Goal: Information Seeking & Learning: Learn about a topic

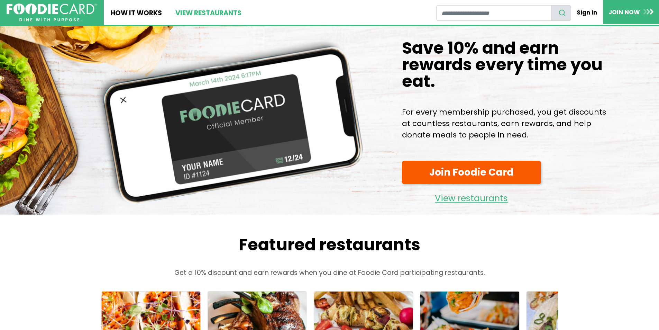
click at [200, 11] on link "View restaurants" at bounding box center [208, 12] width 79 height 25
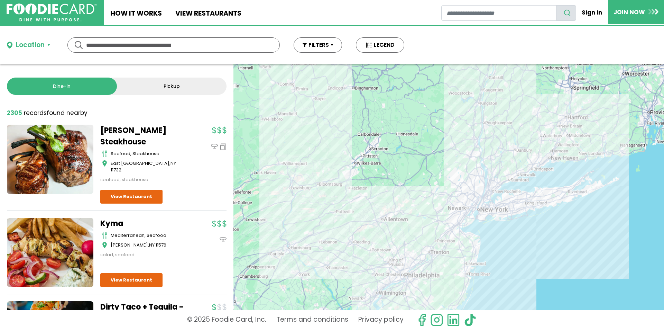
click at [184, 44] on input "text" at bounding box center [173, 45] width 175 height 15
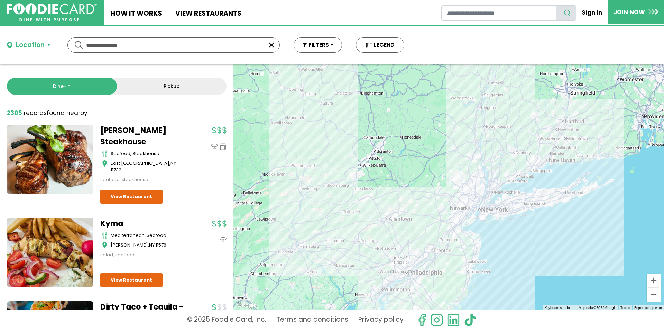
type input "**********"
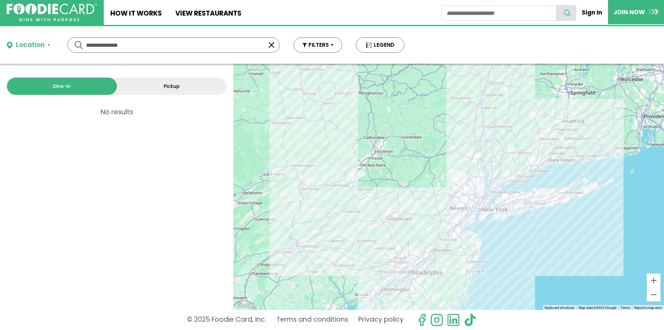
click at [72, 84] on link "Dine-in" at bounding box center [62, 86] width 110 height 17
click at [49, 45] on button "Location" at bounding box center [28, 45] width 43 height 10
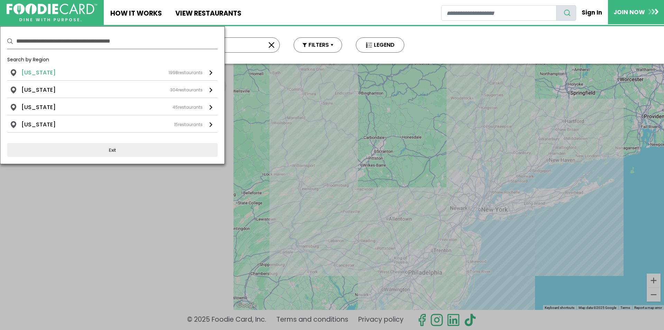
click at [45, 72] on li "[US_STATE]" at bounding box center [38, 73] width 34 height 8
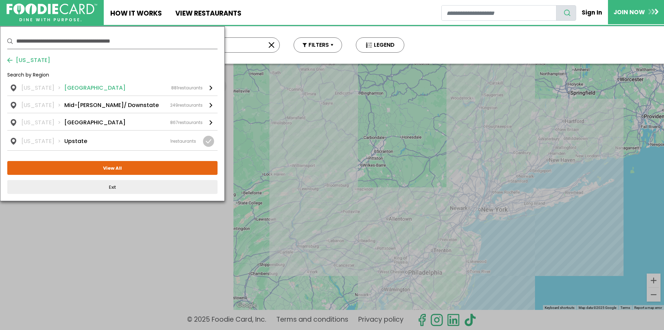
click at [78, 88] on li "[GEOGRAPHIC_DATA]" at bounding box center [94, 88] width 61 height 8
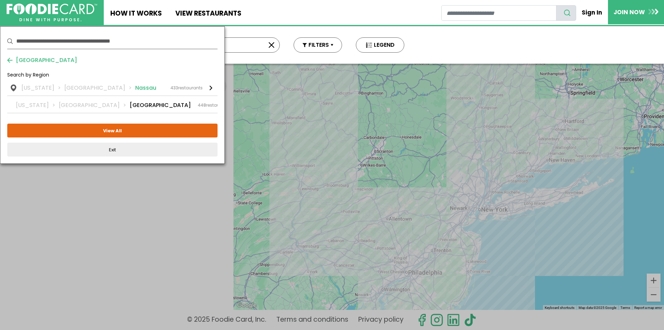
click at [135, 87] on li "Nassau" at bounding box center [145, 88] width 21 height 8
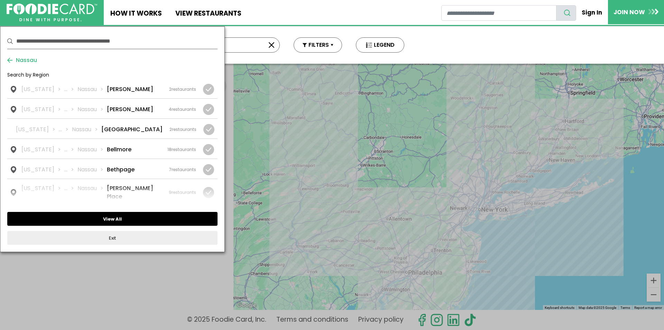
click at [116, 218] on button "View All" at bounding box center [112, 219] width 210 height 14
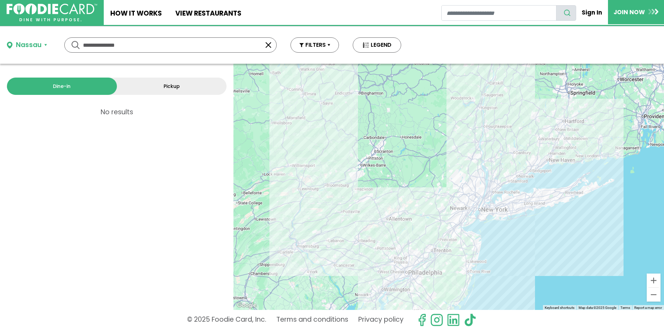
click at [45, 45] on button "Nassau" at bounding box center [27, 45] width 40 height 10
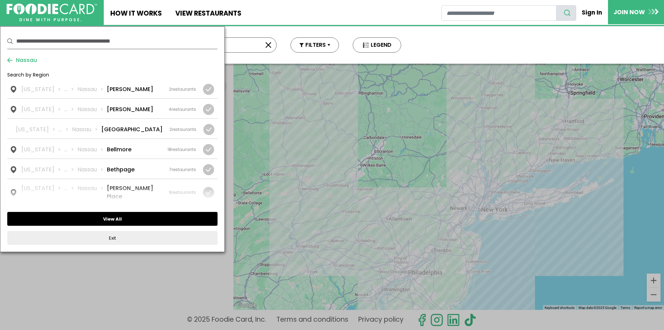
click at [117, 218] on button "View All" at bounding box center [112, 219] width 210 height 14
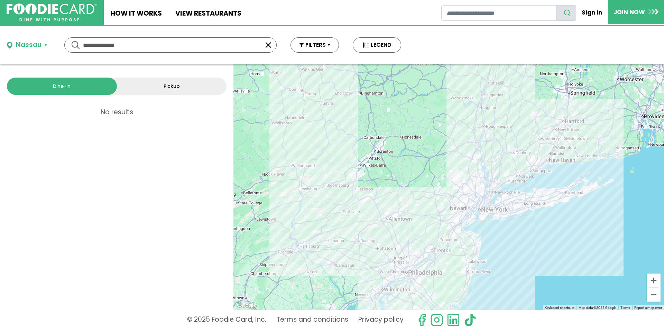
click at [45, 44] on button "Nassau" at bounding box center [27, 45] width 40 height 10
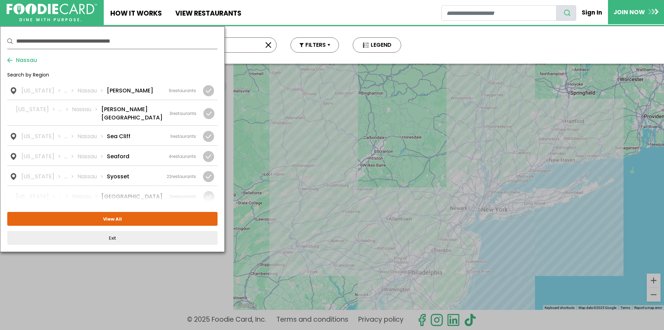
scroll to position [987, 0]
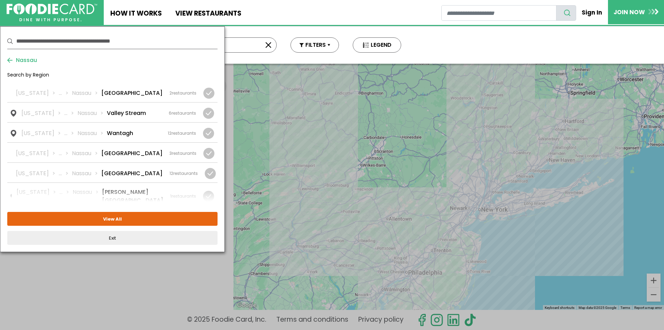
click at [121, 215] on li "[GEOGRAPHIC_DATA]" at bounding box center [131, 219] width 61 height 8
click at [123, 215] on li "[GEOGRAPHIC_DATA]" at bounding box center [131, 219] width 61 height 8
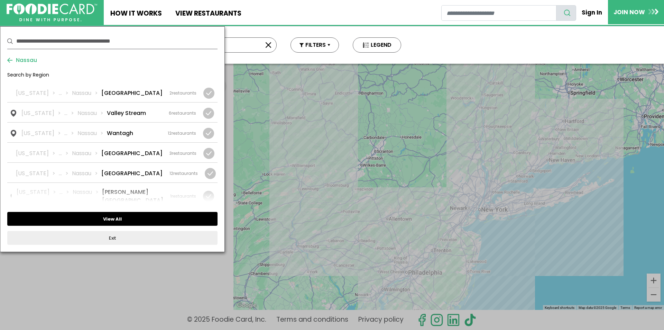
click at [123, 218] on button "View All" at bounding box center [112, 219] width 210 height 14
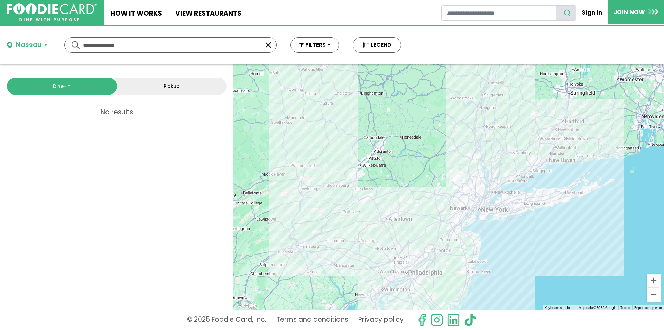
click at [63, 84] on link "Dine-in" at bounding box center [62, 86] width 110 height 17
click at [82, 84] on link "Dine-in" at bounding box center [62, 86] width 110 height 17
click at [49, 45] on button "Location" at bounding box center [28, 45] width 43 height 10
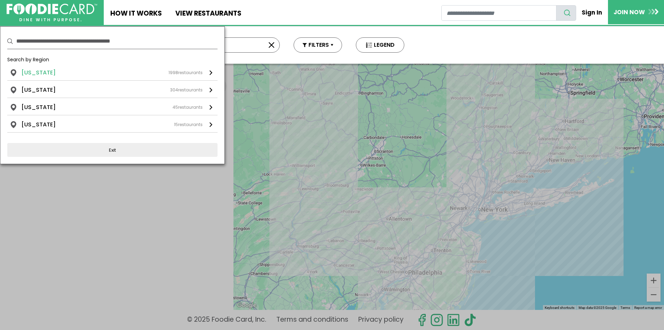
click at [44, 71] on li "[US_STATE]" at bounding box center [38, 73] width 34 height 8
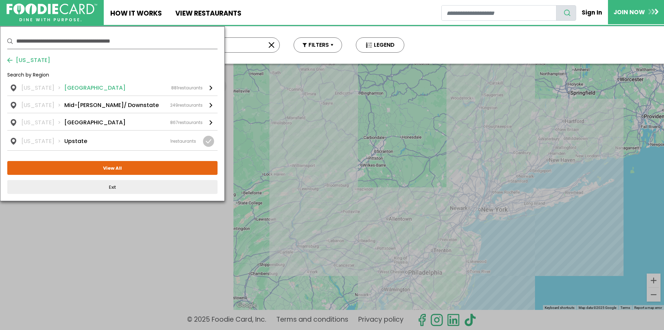
click at [55, 89] on li "[US_STATE]" at bounding box center [42, 88] width 43 height 8
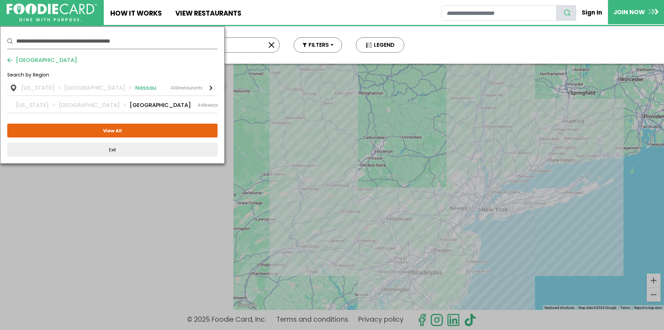
click at [94, 86] on li "[GEOGRAPHIC_DATA]" at bounding box center [99, 88] width 71 height 8
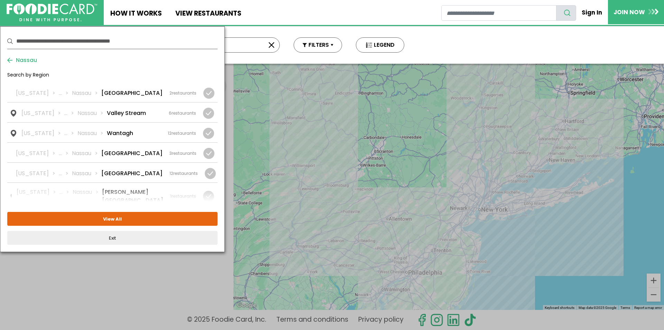
click at [208, 214] on div at bounding box center [209, 219] width 11 height 11
click at [191, 216] on div "6 restaurants" at bounding box center [183, 219] width 27 height 6
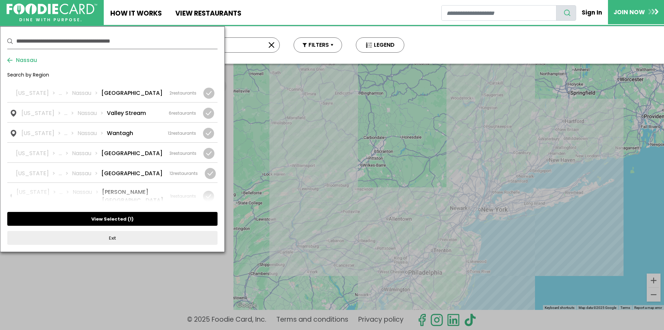
click at [125, 218] on button "View Selected ( 1 )" at bounding box center [112, 219] width 210 height 14
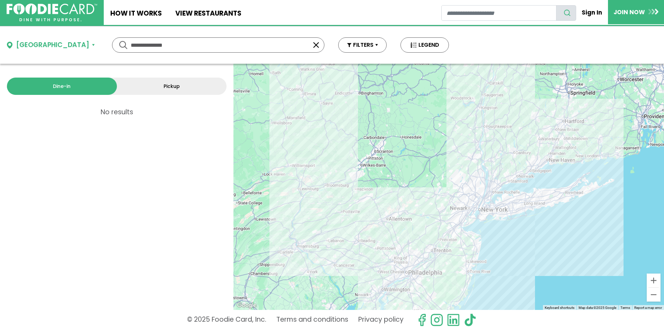
click at [151, 45] on input "**********" at bounding box center [218, 45] width 175 height 15
type input "*"
type input "**********"
click at [531, 11] on input "restaurant search" at bounding box center [499, 13] width 115 height 16
type input "**********"
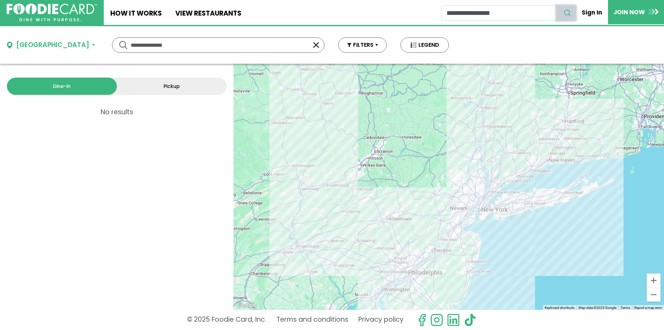
click at [568, 11] on icon "search" at bounding box center [568, 13] width 8 height 8
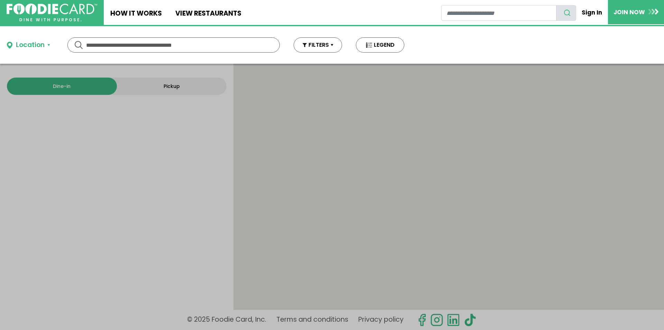
type input "**********"
